Goal: Task Accomplishment & Management: Manage account settings

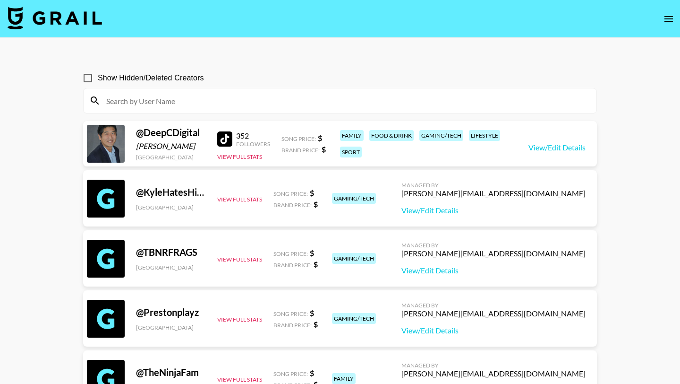
click at [211, 101] on input at bounding box center [346, 100] width 491 height 15
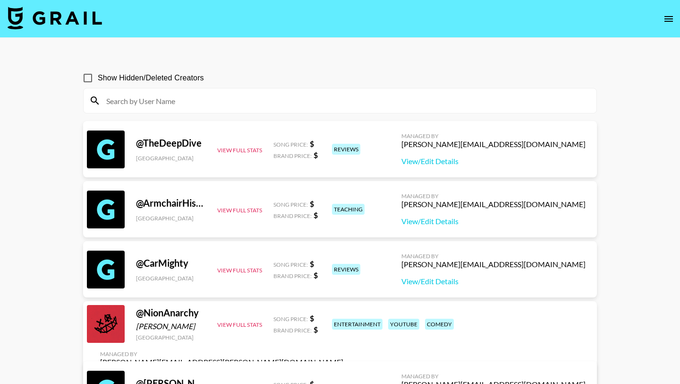
click at [165, 100] on input at bounding box center [346, 100] width 491 height 15
paste input "passportgoat"
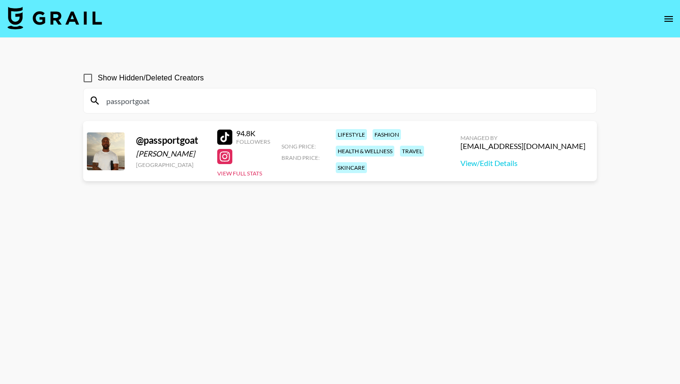
type input "passportgoat"
click at [520, 147] on div "[EMAIL_ADDRESS][DOMAIN_NAME]" at bounding box center [523, 145] width 125 height 9
copy div "[EMAIL_ADDRESS][DOMAIN_NAME]"
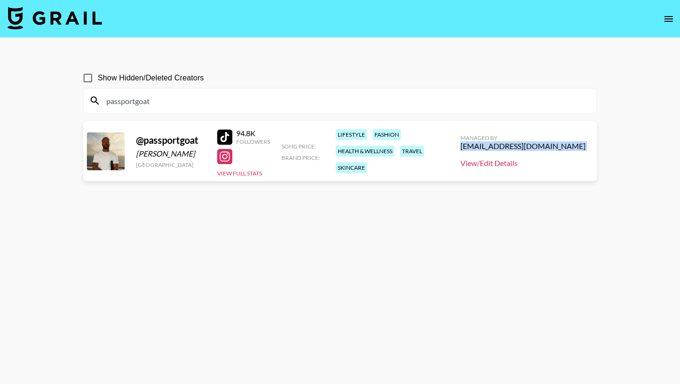
click at [526, 165] on link "View/Edit Details" at bounding box center [523, 162] width 125 height 9
click at [177, 142] on div "@ passportgoat" at bounding box center [171, 140] width 70 height 12
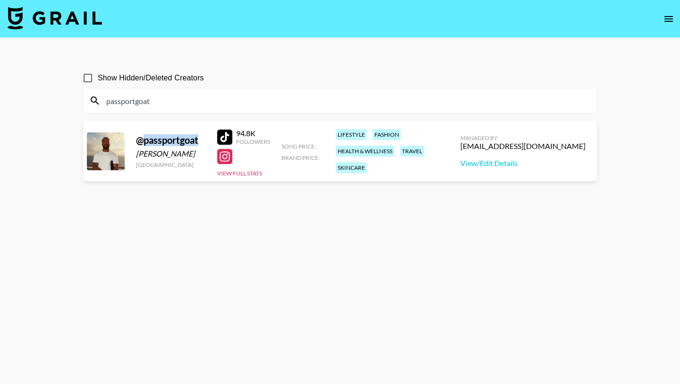
click at [177, 142] on div "@ passportgoat" at bounding box center [171, 140] width 70 height 12
copy div "@ passportgoat"
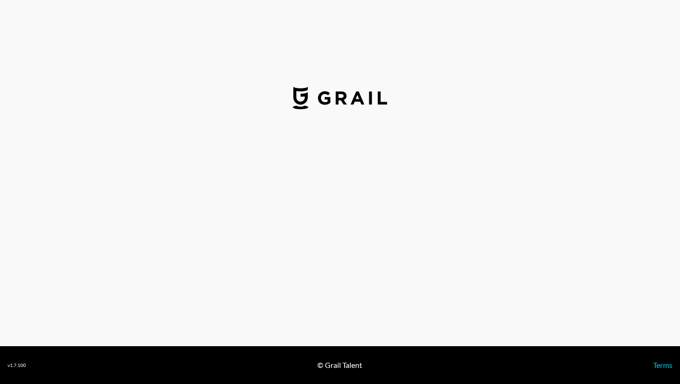
select select "USD"
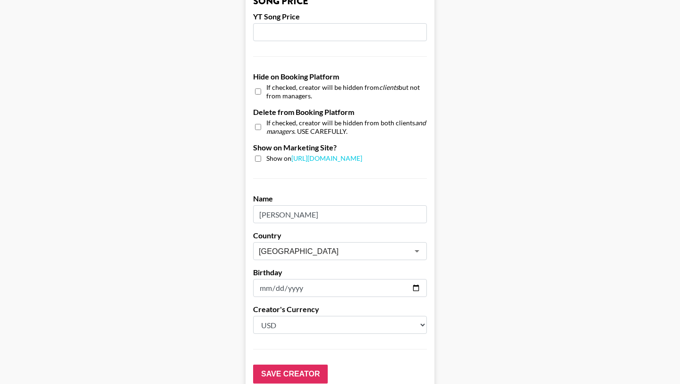
scroll to position [853, 0]
